Goal: Check status: Check status

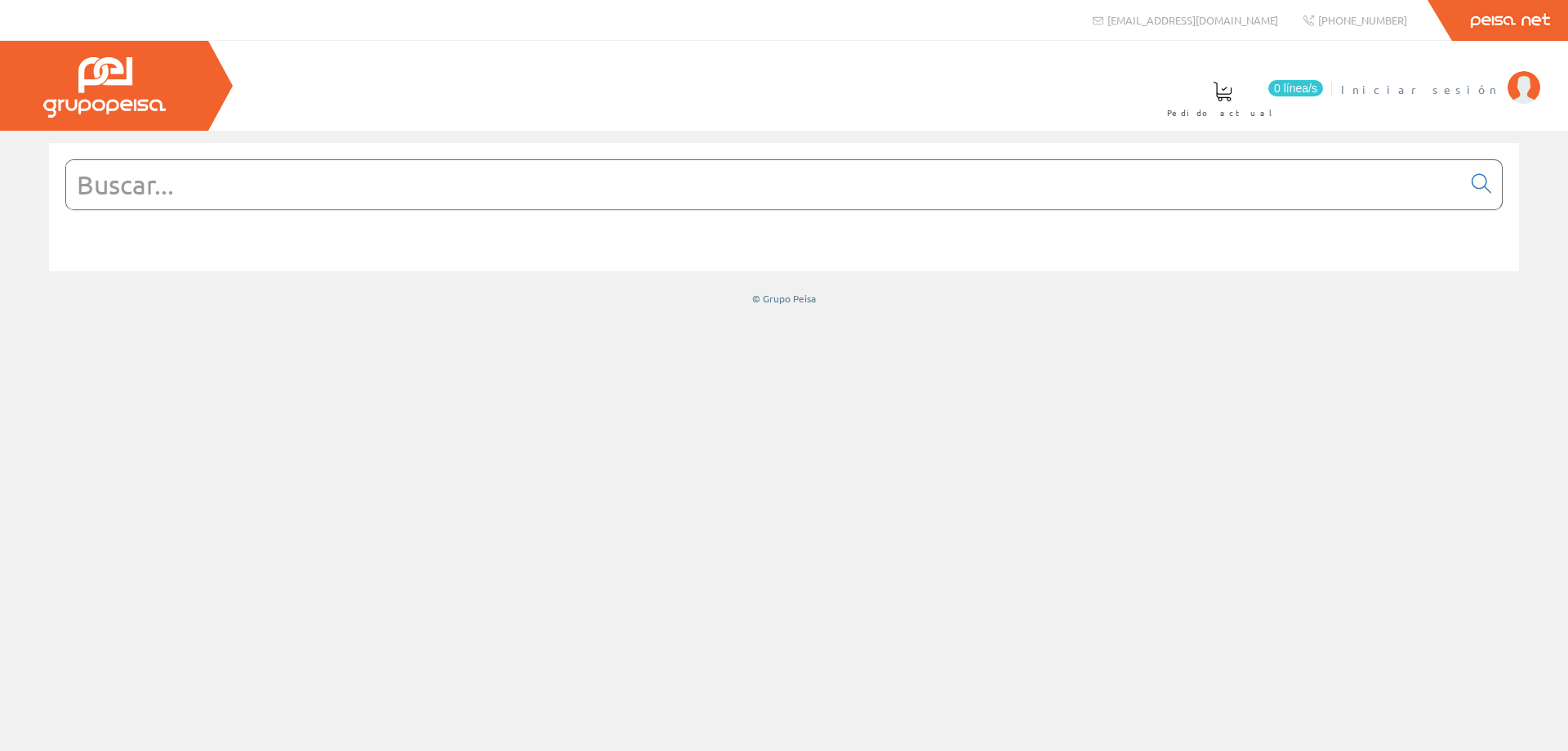
click at [1462, 91] on span "Iniciar sesión" at bounding box center [1419, 88] width 158 height 17
click at [809, 93] on span at bounding box center [799, 91] width 19 height 19
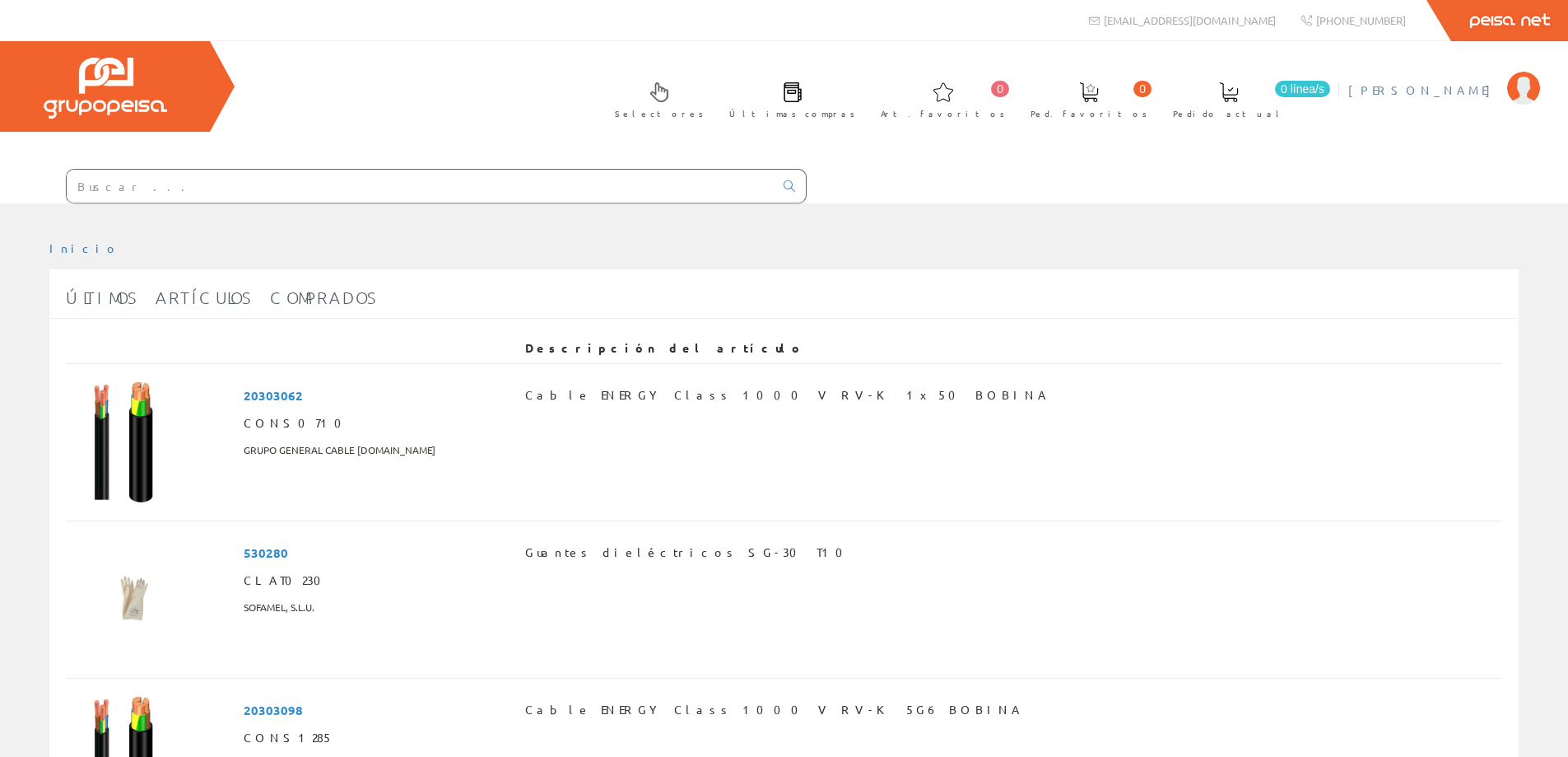
click at [1475, 91] on span "[PERSON_NAME]" at bounding box center [1424, 89] width 151 height 17
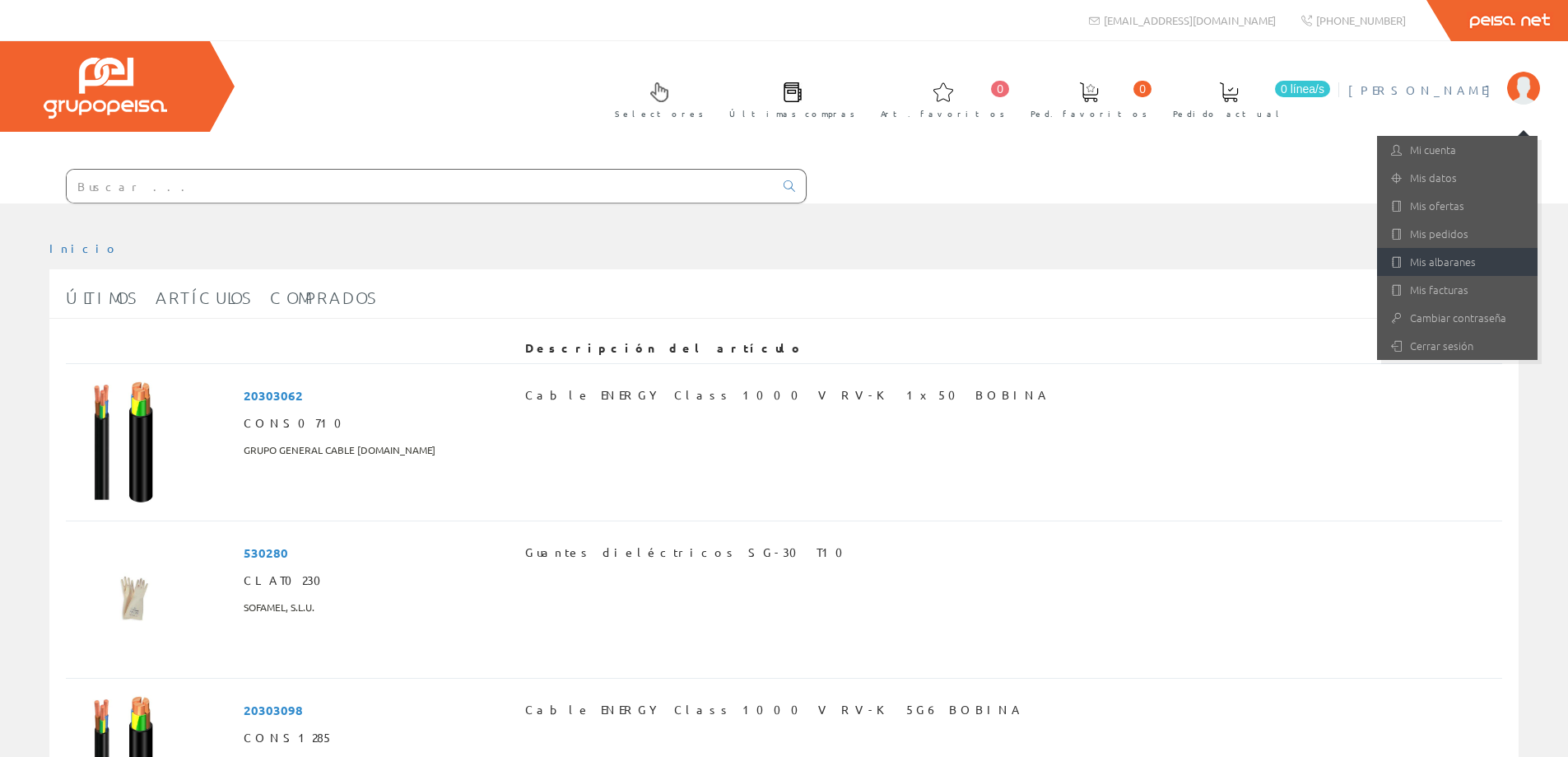
click at [1424, 261] on link "Mis albaranes" at bounding box center [1457, 261] width 161 height 28
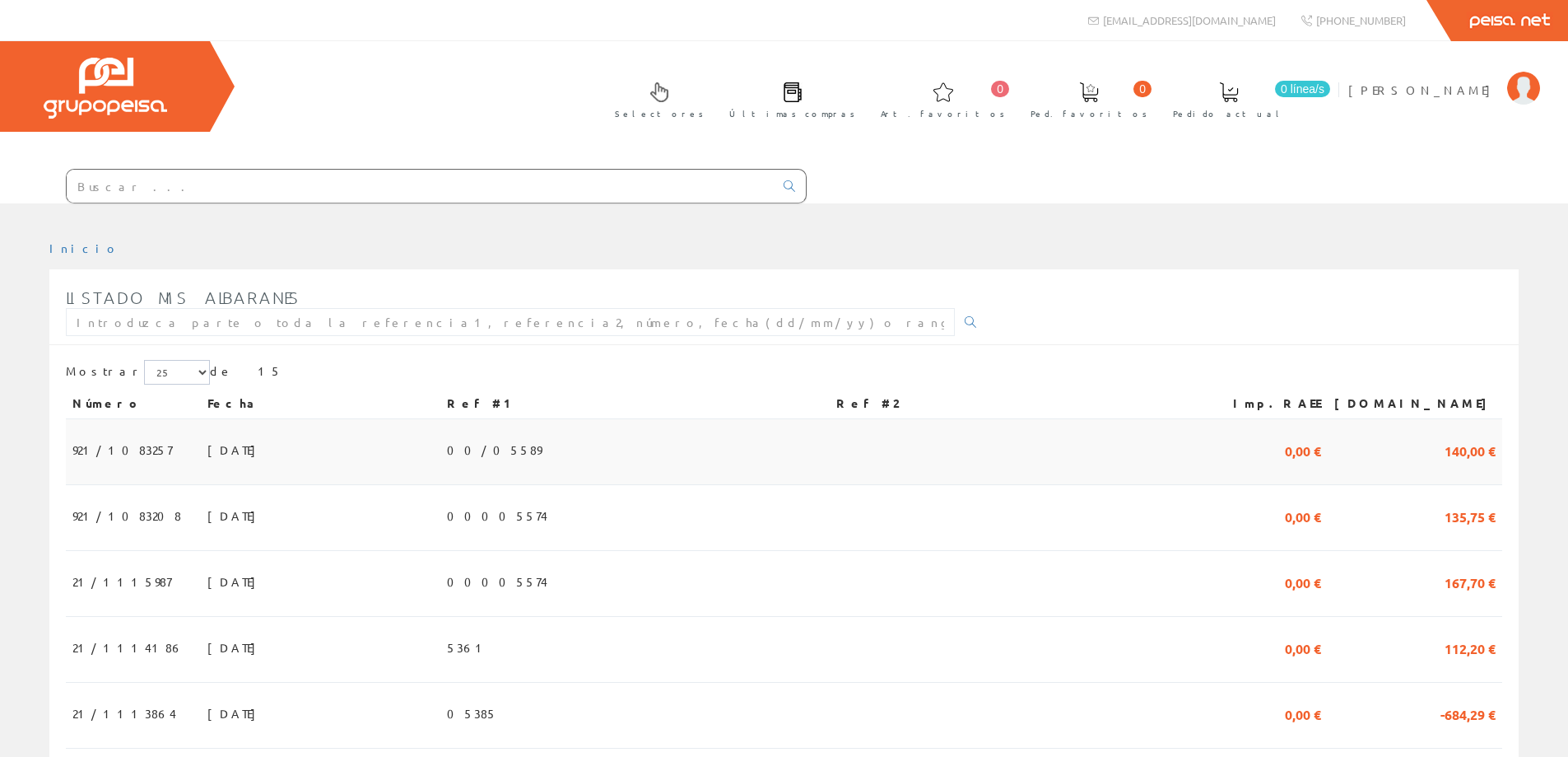
click at [144, 451] on td "921/1083257" at bounding box center [133, 451] width 135 height 66
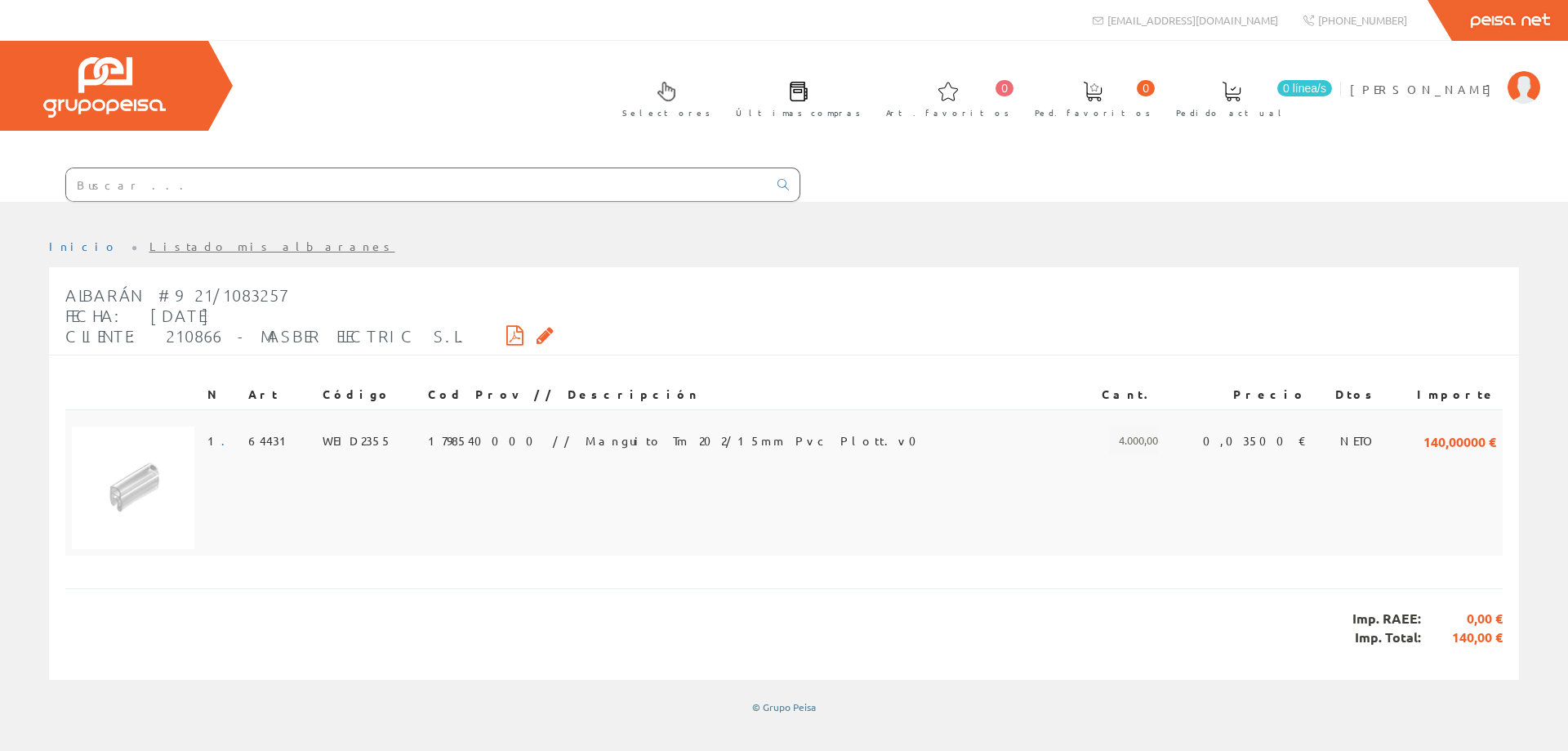
click at [290, 421] on td "64431" at bounding box center [279, 482] width 75 height 147
click at [506, 337] on icon at bounding box center [515, 335] width 17 height 12
